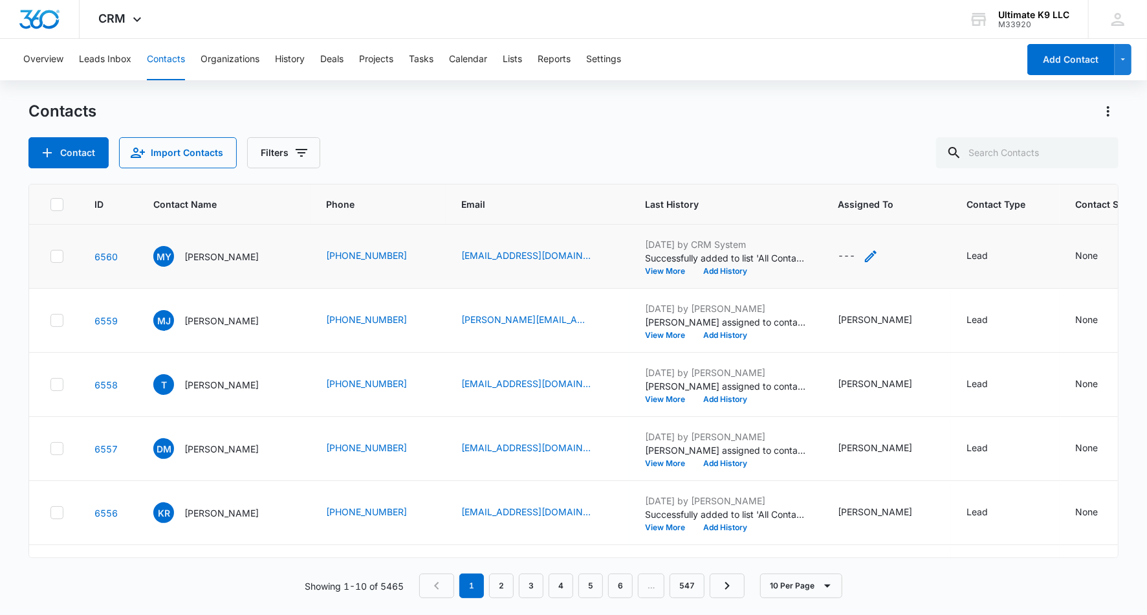
click at [838, 256] on div "---" at bounding box center [846, 256] width 17 height 16
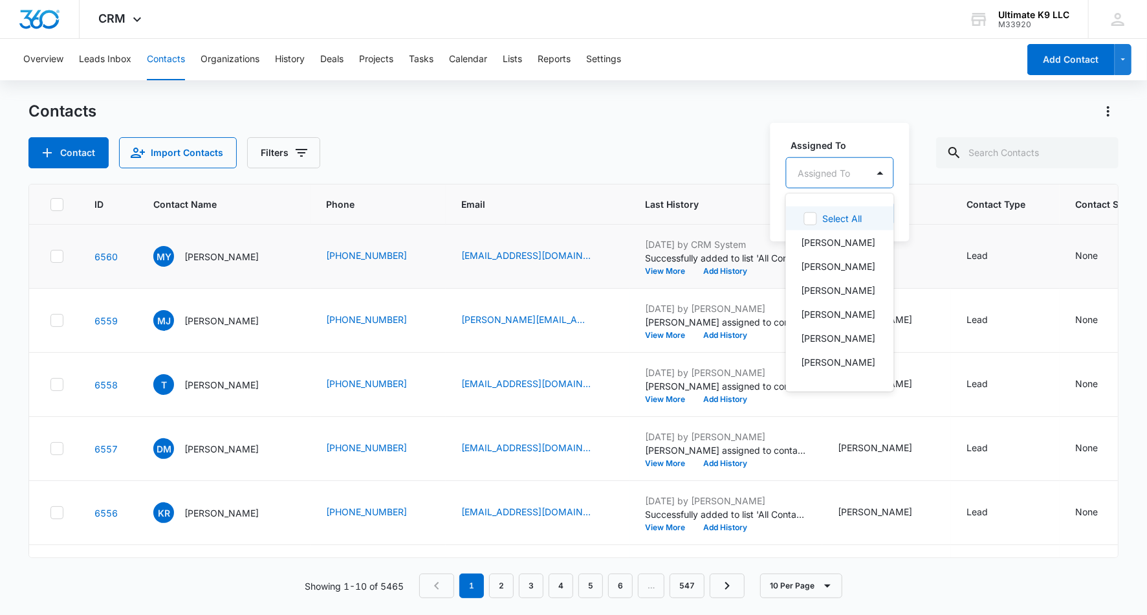
click at [846, 180] on div at bounding box center [824, 172] width 52 height 16
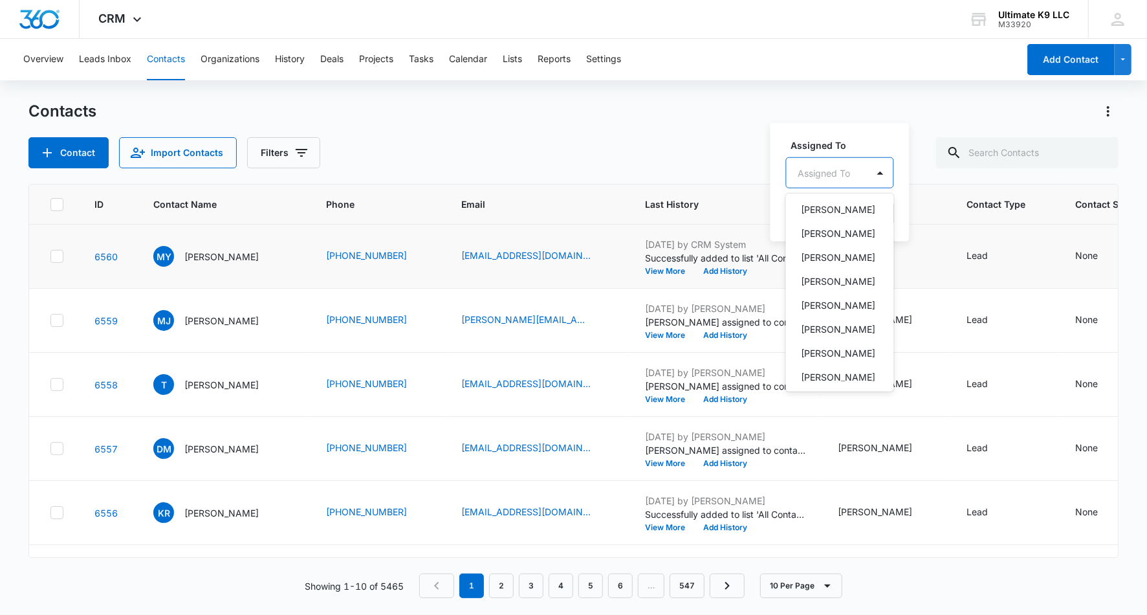
scroll to position [123, 0]
click at [845, 294] on p "[PERSON_NAME]" at bounding box center [839, 287] width 74 height 14
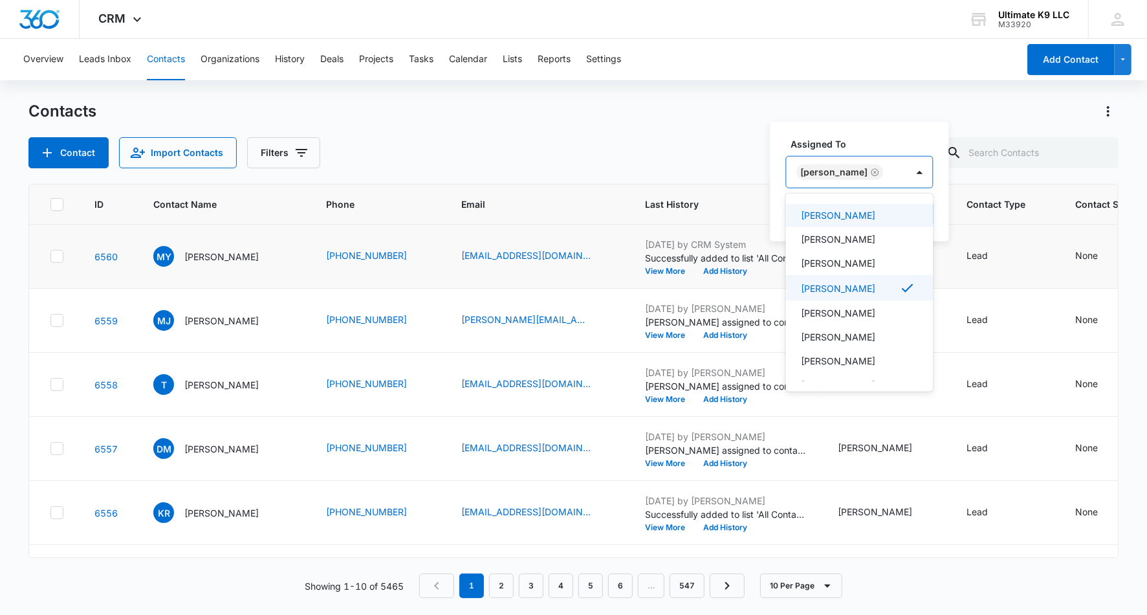
click at [876, 144] on label "Assigned To" at bounding box center [864, 144] width 147 height 14
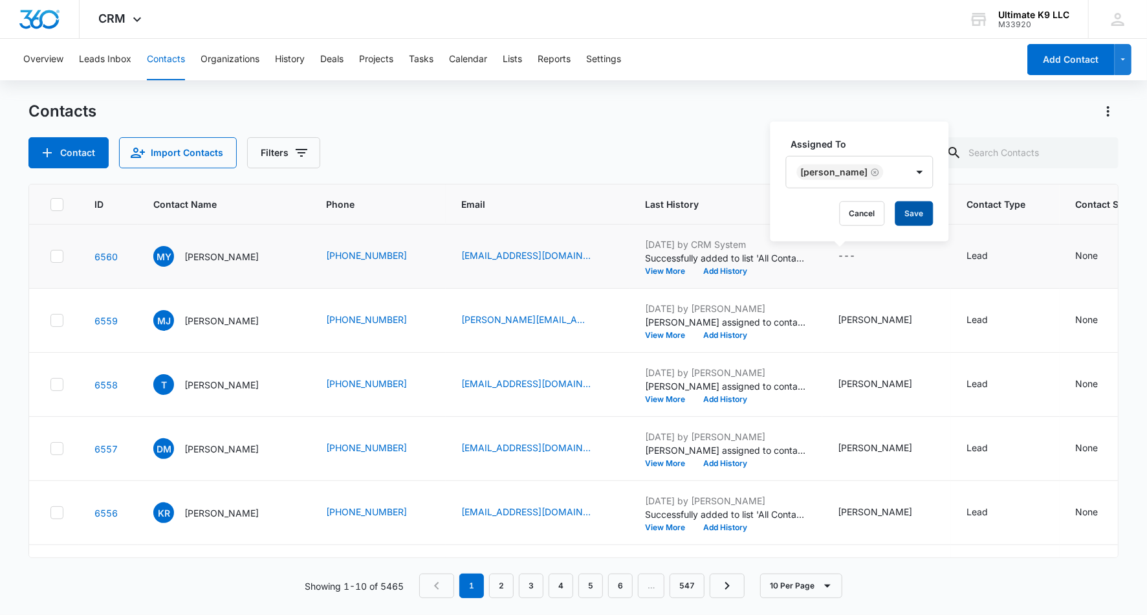
click at [927, 215] on button "Save" at bounding box center [914, 213] width 38 height 25
